Goal: Information Seeking & Learning: Learn about a topic

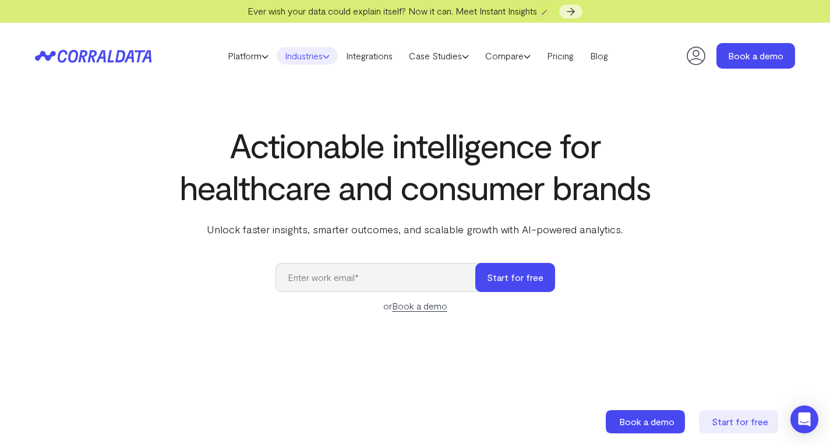
click at [314, 58] on link "Industries" at bounding box center [307, 55] width 61 height 17
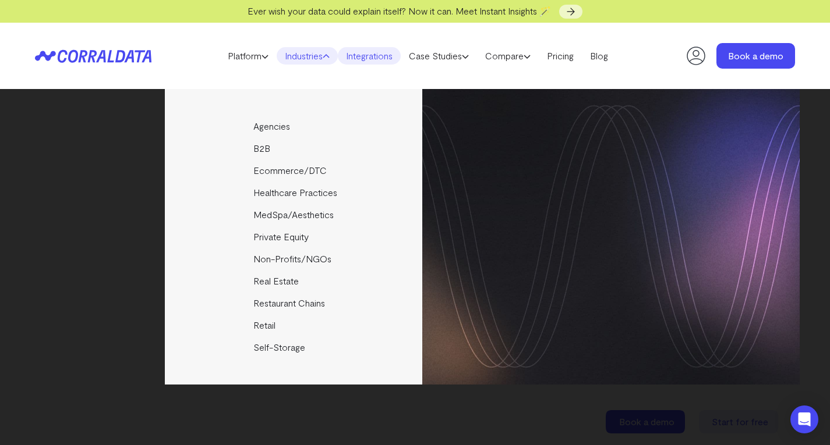
click at [363, 60] on link "Integrations" at bounding box center [369, 55] width 63 height 17
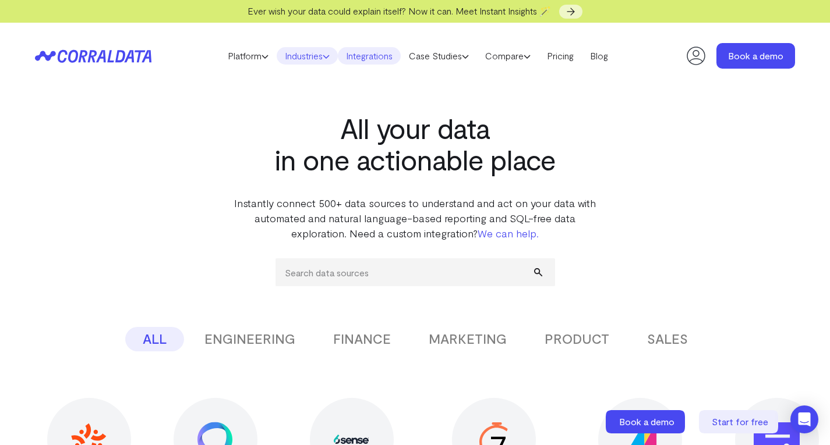
click at [298, 56] on link "Industries" at bounding box center [307, 55] width 61 height 17
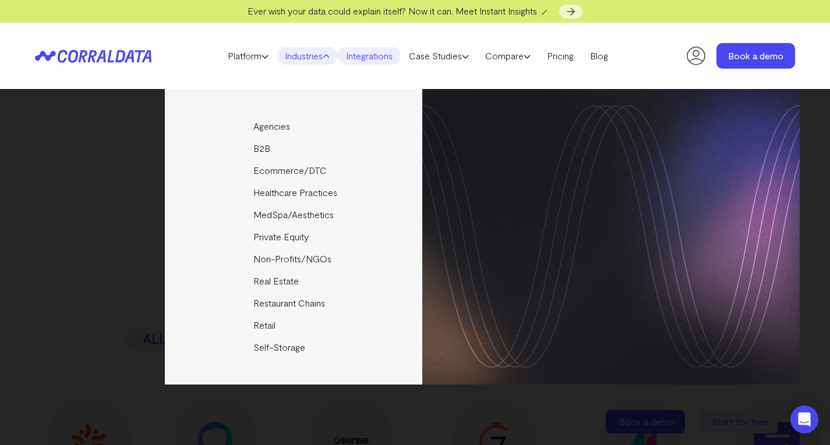
click at [128, 178] on div "Agencies Help your clients become data driven faster through seamless reporting…" at bounding box center [415, 237] width 769 height 296
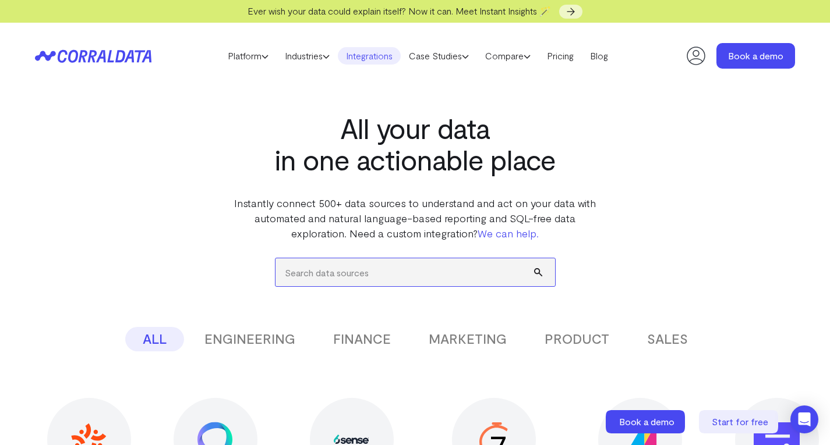
click at [359, 267] on input "search" at bounding box center [414, 273] width 279 height 28
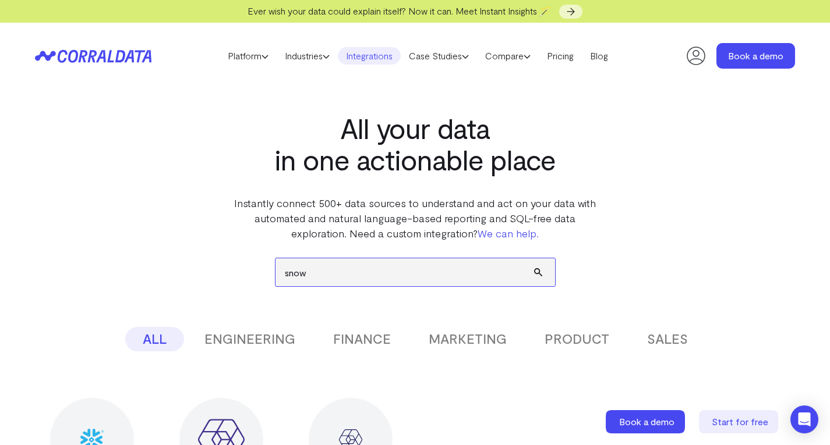
type input "snow"
